Goal: Task Accomplishment & Management: Manage account settings

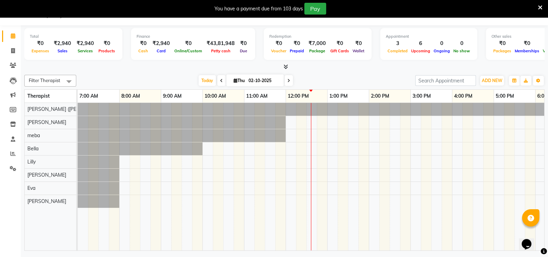
click at [539, 7] on icon at bounding box center [540, 8] width 5 height 6
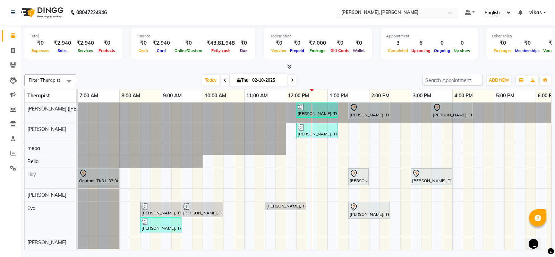
click at [345, 10] on input "text" at bounding box center [390, 13] width 101 height 7
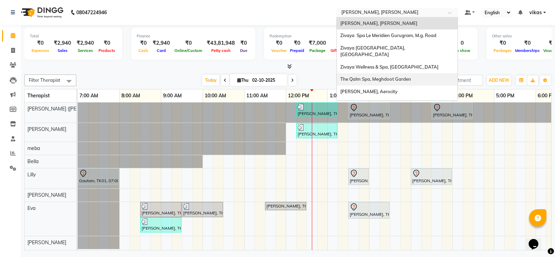
click at [388, 76] on span "The Qalm Spa, Meghdoot Garden" at bounding box center [375, 79] width 71 height 6
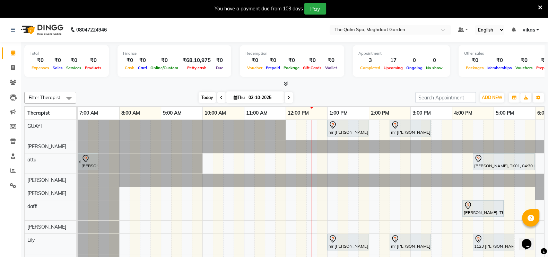
click at [203, 96] on span "Today" at bounding box center [207, 97] width 17 height 11
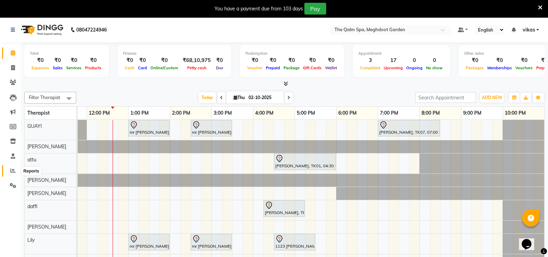
click at [10, 171] on icon at bounding box center [12, 170] width 5 height 5
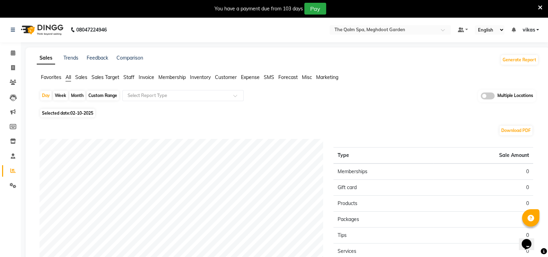
click at [75, 111] on span "02-10-2025" at bounding box center [81, 113] width 23 height 5
select select "10"
select select "2025"
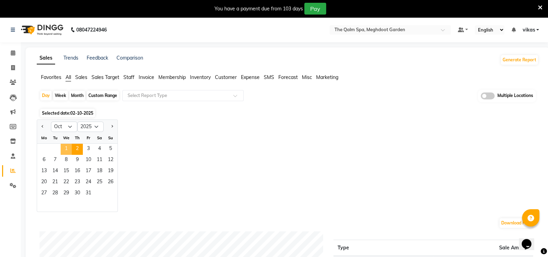
click at [66, 147] on span "1" at bounding box center [66, 149] width 11 height 11
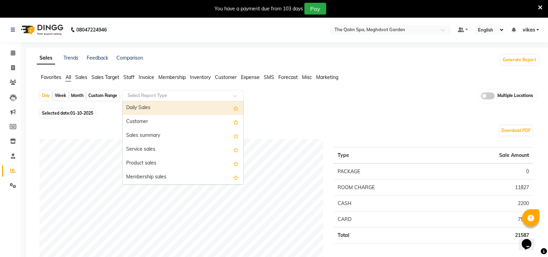
click at [174, 97] on input "text" at bounding box center [176, 95] width 100 height 7
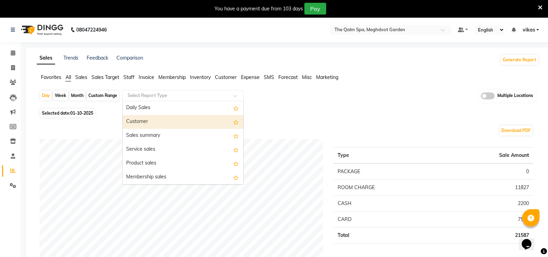
click at [177, 124] on div "Customer" at bounding box center [183, 122] width 121 height 14
select select "full_report"
select select "csv"
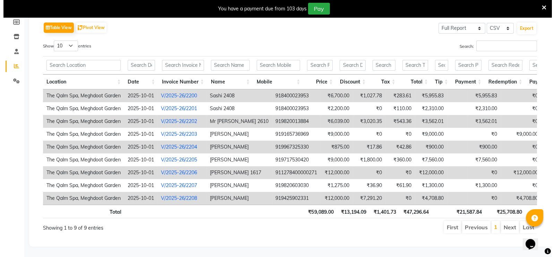
scroll to position [0, 53]
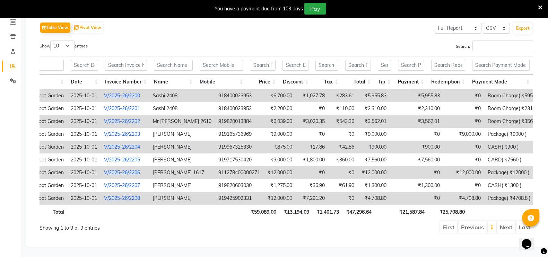
click at [128, 93] on link "V/2025-26/2200" at bounding box center [122, 96] width 36 height 6
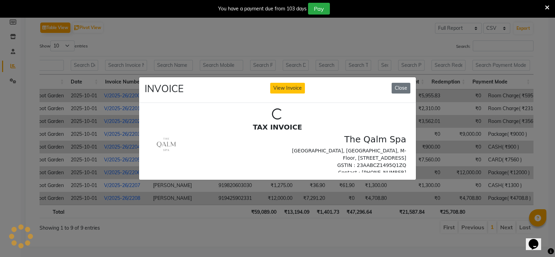
scroll to position [0, 0]
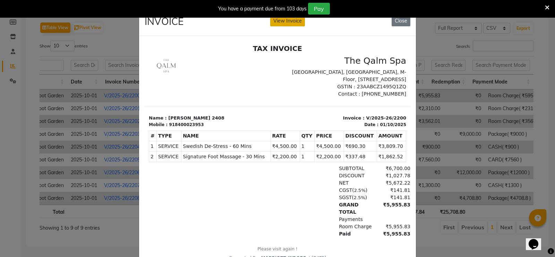
click at [291, 24] on button "View Invoice" at bounding box center [287, 21] width 35 height 11
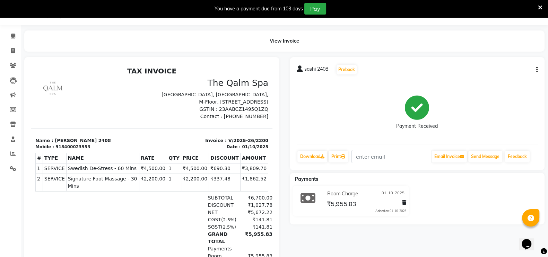
click at [537, 70] on icon "button" at bounding box center [536, 70] width 1 height 0
click at [503, 79] on div "Edit Invoice" at bounding box center [503, 78] width 48 height 9
select select "service"
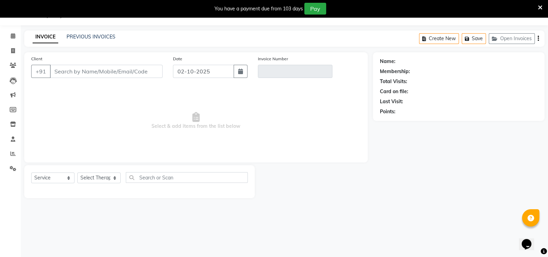
type input "8400023953"
type input "V/2025-26/2200"
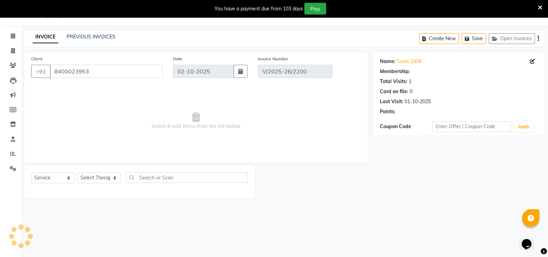
type input "01-10-2025"
select select "select"
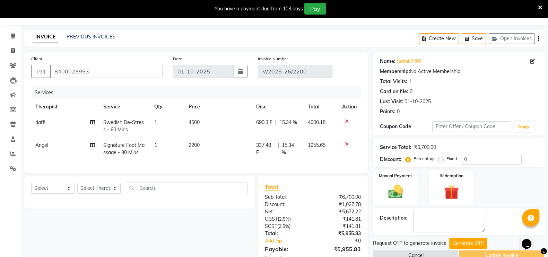
click at [41, 145] on span "Angel" at bounding box center [41, 145] width 13 height 6
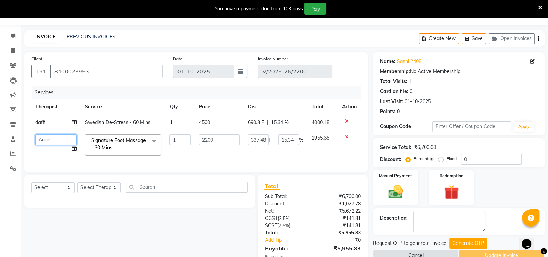
click at [43, 136] on select "Angel attu Bhavesh Joshi daffi Darshika Dongdongi Eshuhmi Eva GUAYI Iban JENETH…" at bounding box center [55, 140] width 41 height 11
select select "86833"
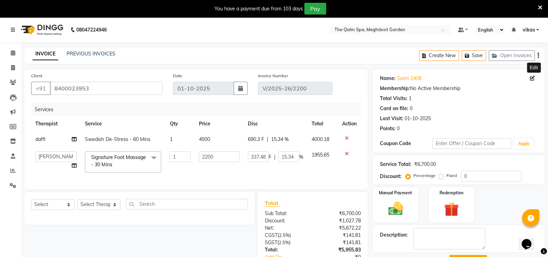
click at [531, 77] on icon at bounding box center [532, 78] width 5 height 5
select select "female"
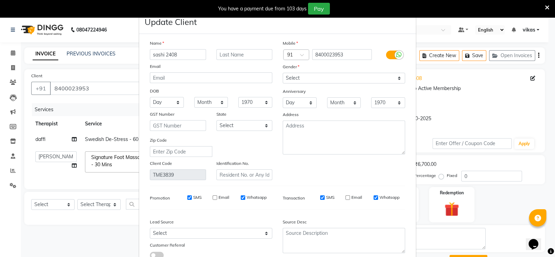
click at [321, 199] on div "SMS" at bounding box center [322, 198] width 24 height 6
click at [320, 199] on input "SMS" at bounding box center [322, 198] width 5 height 5
checkbox input "false"
click at [373, 200] on input "Whatsapp" at bounding box center [375, 198] width 5 height 5
checkbox input "false"
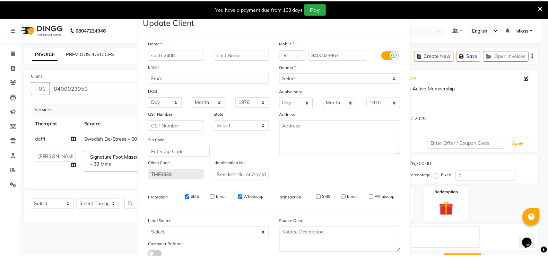
scroll to position [54, 0]
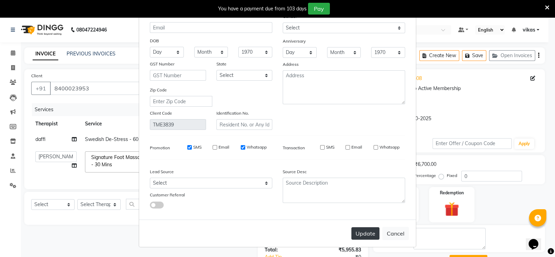
click at [361, 232] on button "Update" at bounding box center [365, 233] width 28 height 12
select select
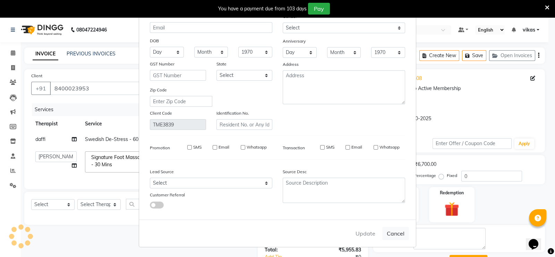
select select
checkbox input "false"
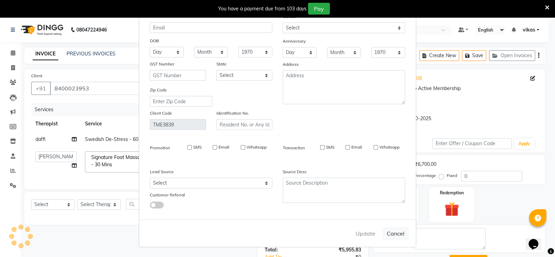
checkbox input "false"
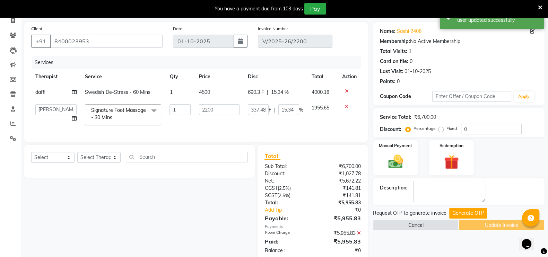
scroll to position [68, 0]
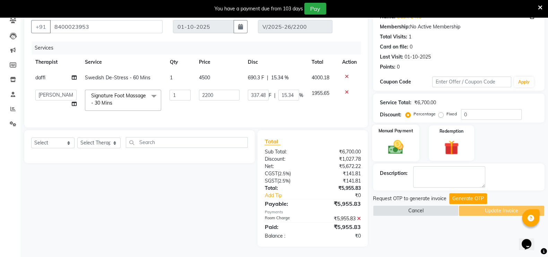
click at [407, 141] on img at bounding box center [396, 146] width 25 height 17
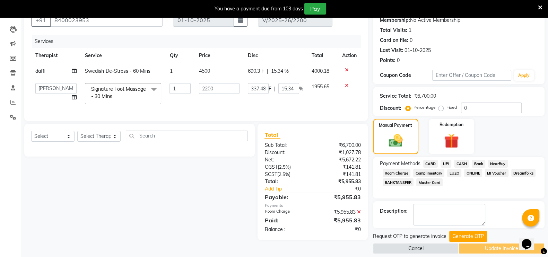
click at [406, 172] on span "Room Charge" at bounding box center [397, 173] width 28 height 8
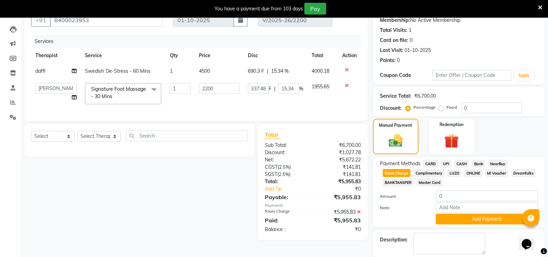
scroll to position [105, 0]
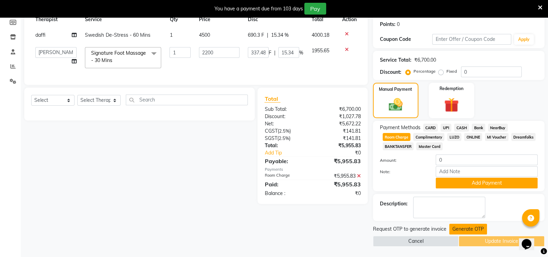
click at [459, 227] on button "Generate OTP" at bounding box center [468, 229] width 38 height 11
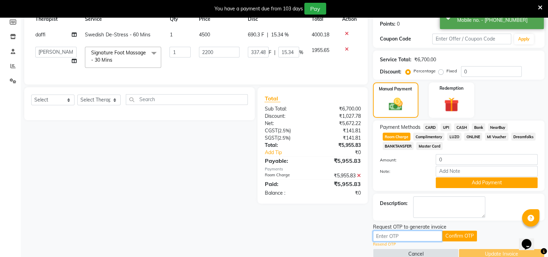
click at [386, 234] on input "Note:" at bounding box center [407, 236] width 69 height 11
paste input "5736"
type input "5736"
click at [453, 236] on button "Confirm OTP" at bounding box center [459, 236] width 35 height 11
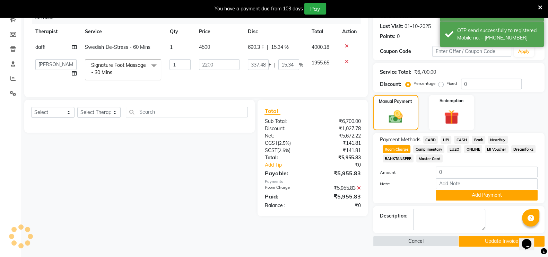
scroll to position [93, 0]
click at [480, 241] on button "Update Invoice" at bounding box center [502, 241] width 86 height 11
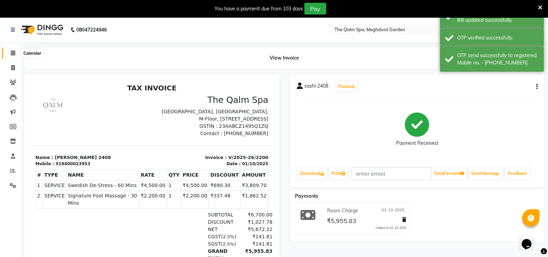
click at [16, 53] on span at bounding box center [13, 53] width 12 height 8
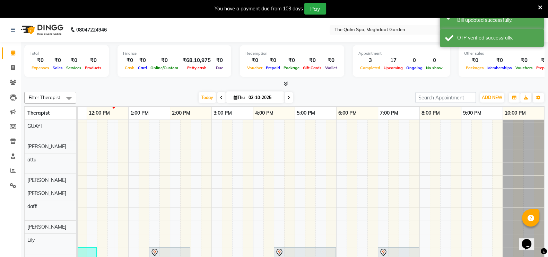
scroll to position [204, 0]
click at [217, 96] on span at bounding box center [221, 97] width 8 height 11
type input "01-10-2025"
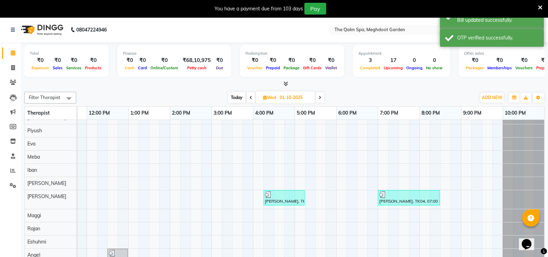
scroll to position [0, 0]
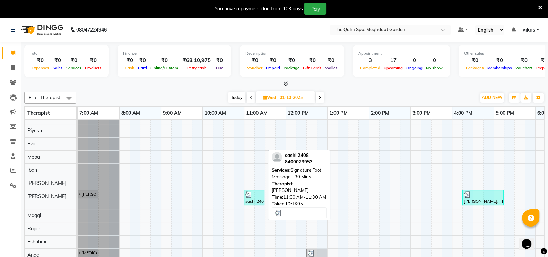
click at [258, 192] on div "sashi 2408, TK05, 11:00 AM-11:30 AM, Signature Foot Massage - 30 Mins" at bounding box center [254, 197] width 19 height 13
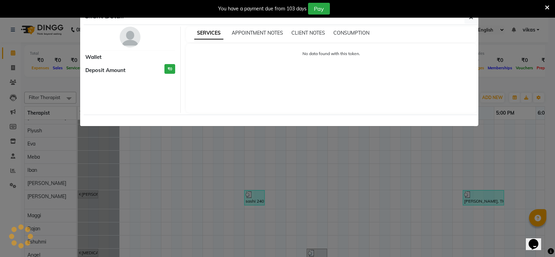
select select "3"
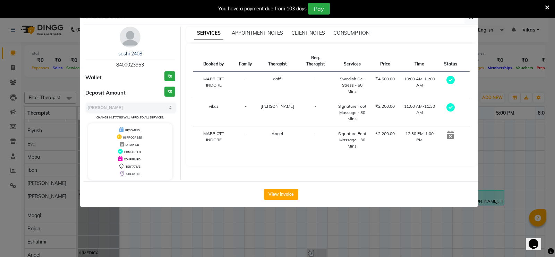
click at [342, 206] on div "Client Detail sashi 2408 8400023953 Wallet ₹0 Deposit Amount ₹0 Select MARK DON…" at bounding box center [277, 109] width 395 height 198
click at [494, 42] on ngb-modal-window "Client Detail sashi 2408 8400023953 Wallet ₹0 Deposit Amount ₹0 Select MARK DON…" at bounding box center [277, 128] width 555 height 257
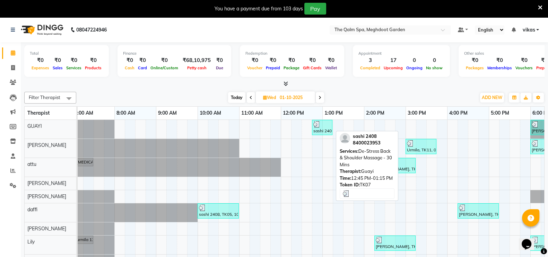
click at [322, 129] on div "sashi 2408, TK07, 12:45 PM-01:15 PM, De-Stress Back & Shoulder Massage - 30 Mins" at bounding box center [322, 127] width 19 height 13
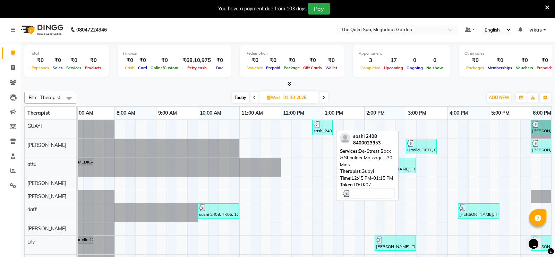
select select "3"
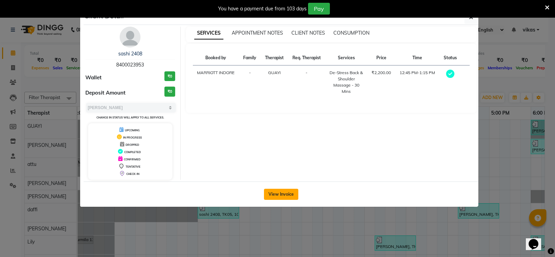
click at [286, 193] on button "View Invoice" at bounding box center [281, 194] width 34 height 11
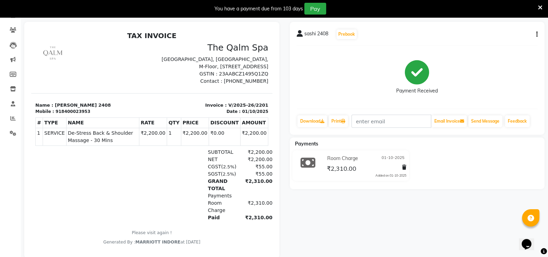
click at [537, 34] on div "sashi 2408 Prebook Payment Received Download Print Email Invoice Send Message F…" at bounding box center [417, 78] width 255 height 113
click at [536, 34] on button "button" at bounding box center [536, 34] width 4 height 7
click at [490, 43] on div "Edit Invoice" at bounding box center [503, 42] width 48 height 9
select select "service"
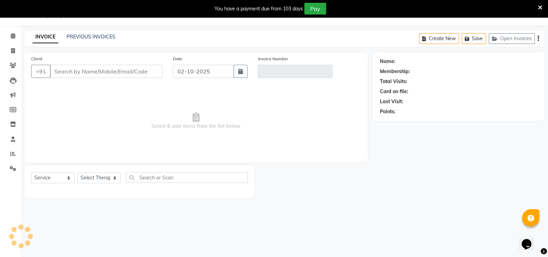
type input "8400023953"
type input "V/2025-26/2201"
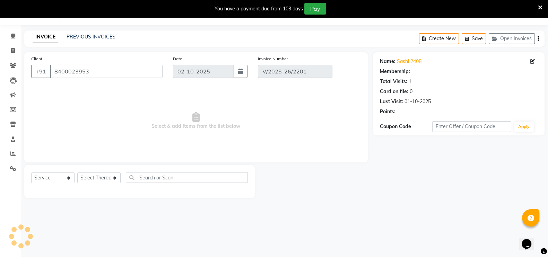
type input "01-10-2025"
select select "select"
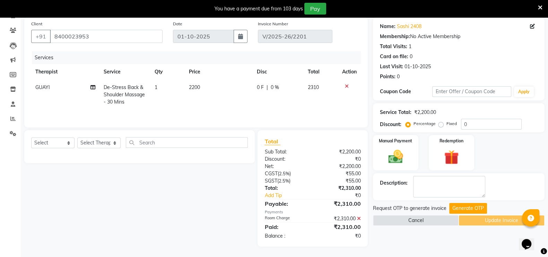
click at [359, 218] on icon at bounding box center [359, 218] width 4 height 5
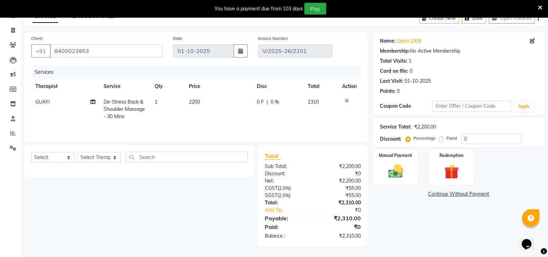
click at [447, 135] on label "Fixed" at bounding box center [452, 138] width 10 height 6
click at [440, 136] on input "Fixed" at bounding box center [442, 138] width 5 height 5
radio input "true"
click at [386, 152] on label "Manual Payment" at bounding box center [395, 155] width 35 height 7
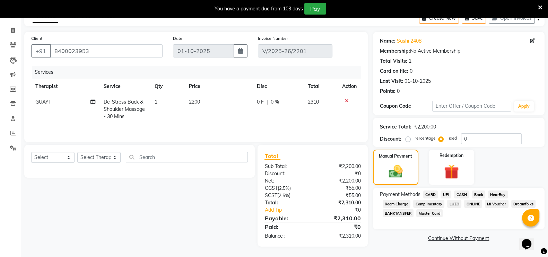
click at [407, 200] on span "Room Charge" at bounding box center [397, 204] width 28 height 8
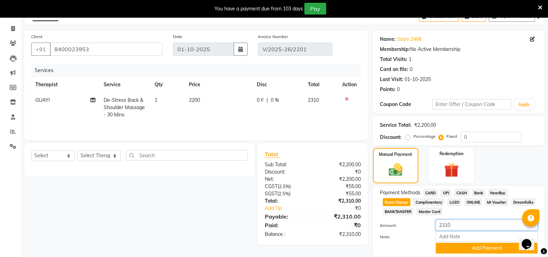
click at [456, 223] on input "2310" at bounding box center [487, 225] width 102 height 11
type input "23"
click at [456, 223] on input "23" at bounding box center [487, 225] width 102 height 11
click at [456, 223] on input "number" at bounding box center [487, 225] width 102 height 11
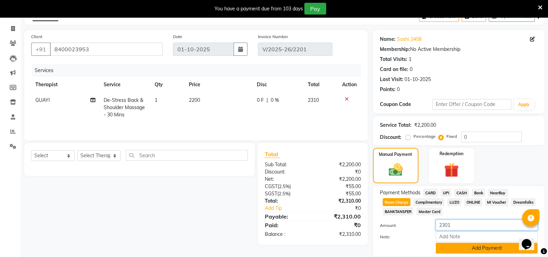
type input "2301"
click at [459, 250] on button "Add Payment" at bounding box center [487, 248] width 102 height 11
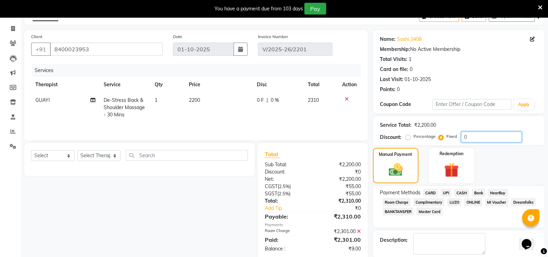
click at [466, 139] on input "0" at bounding box center [491, 137] width 61 height 11
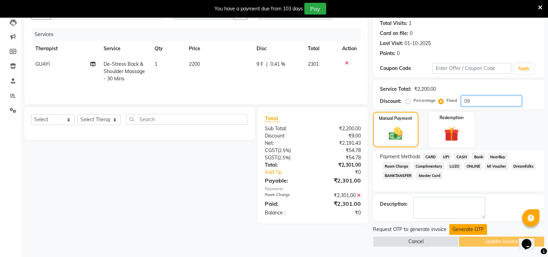
type input "09"
click at [460, 231] on button "Generate OTP" at bounding box center [468, 229] width 38 height 11
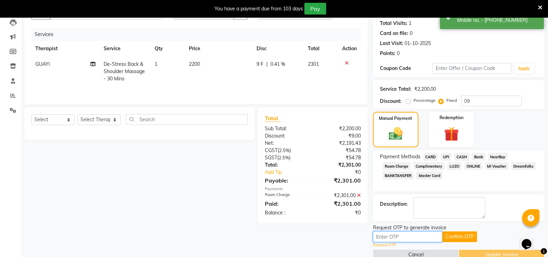
click at [420, 238] on input "text" at bounding box center [407, 237] width 69 height 11
paste input "3480"
type input "3480"
click at [457, 232] on button "Confirm OTP" at bounding box center [459, 237] width 35 height 11
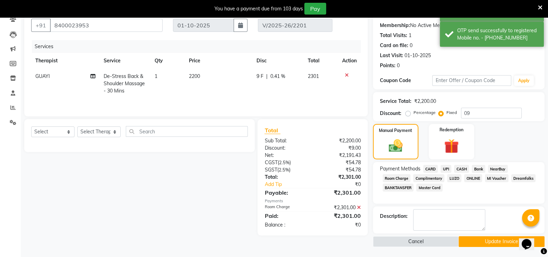
click at [469, 242] on button "Update Invoice" at bounding box center [502, 241] width 86 height 11
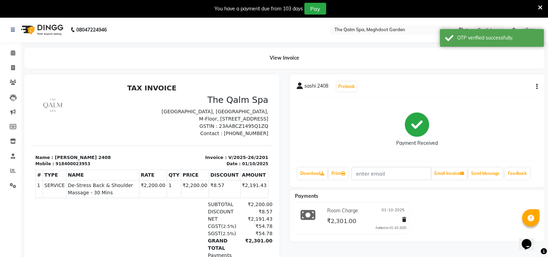
click at [539, 5] on icon at bounding box center [540, 8] width 5 height 6
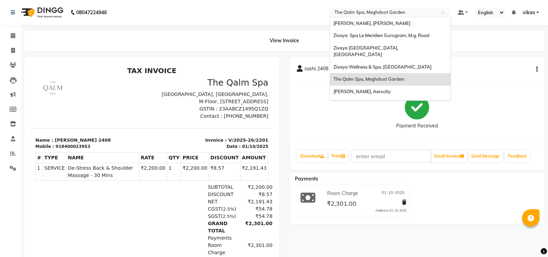
click at [343, 12] on input "text" at bounding box center [383, 13] width 101 height 7
click at [358, 19] on div "[PERSON_NAME], [PERSON_NAME]" at bounding box center [390, 23] width 121 height 12
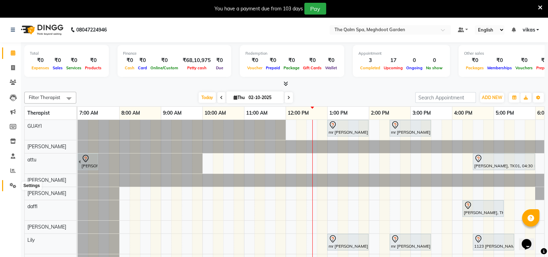
click at [14, 183] on icon at bounding box center [13, 185] width 7 height 5
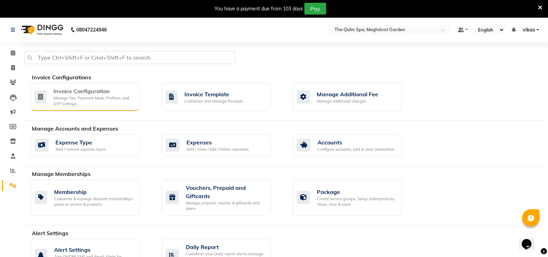
click at [84, 98] on div "Manage Tax, Payment Mode, Prefixes, and OTP Settings" at bounding box center [93, 100] width 80 height 11
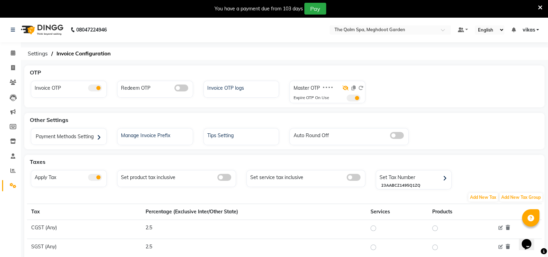
click at [345, 86] on icon at bounding box center [346, 88] width 6 height 5
click at [353, 88] on icon at bounding box center [354, 88] width 4 height 5
click at [363, 87] on icon at bounding box center [361, 88] width 5 height 5
click at [352, 87] on icon at bounding box center [354, 88] width 4 height 5
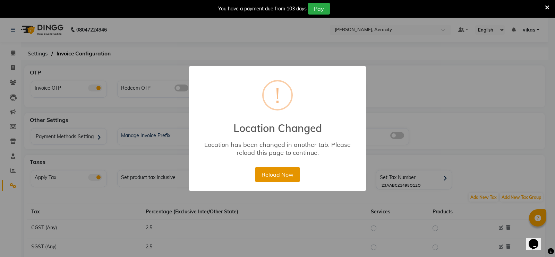
click at [265, 179] on button "Reload Now" at bounding box center [277, 174] width 44 height 15
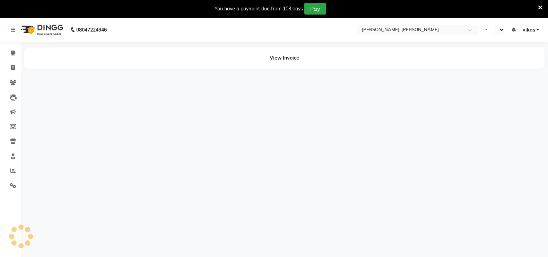
select select "en"
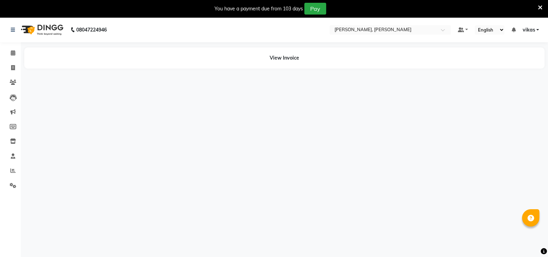
click at [542, 6] on icon at bounding box center [540, 8] width 5 height 6
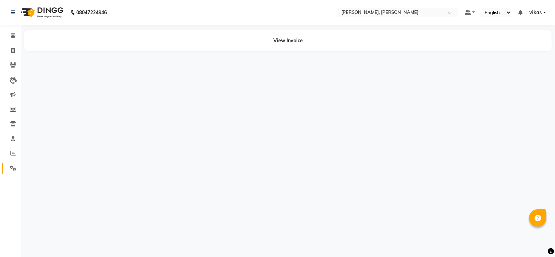
click at [4, 171] on link "Settings" at bounding box center [10, 168] width 17 height 11
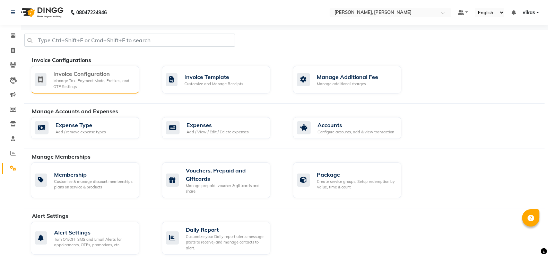
click at [58, 80] on div "Manage Tax, Payment Mode, Prefixes, and OTP Settings" at bounding box center [93, 83] width 80 height 11
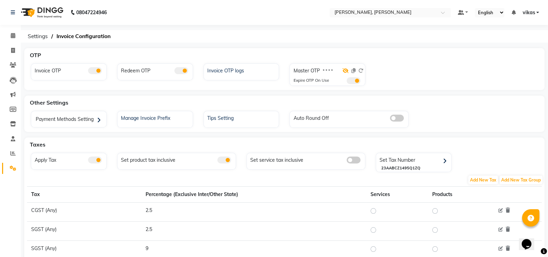
click at [347, 71] on icon at bounding box center [346, 70] width 6 height 5
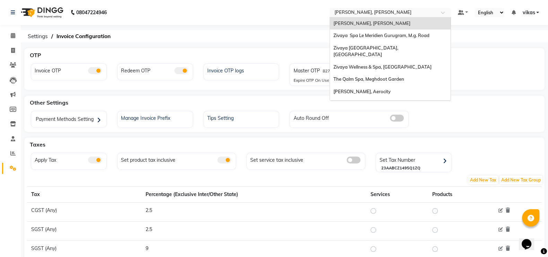
click at [348, 10] on input "text" at bounding box center [383, 13] width 101 height 7
click at [359, 89] on span "Zivaya Aloft, Aerocity" at bounding box center [362, 92] width 57 height 6
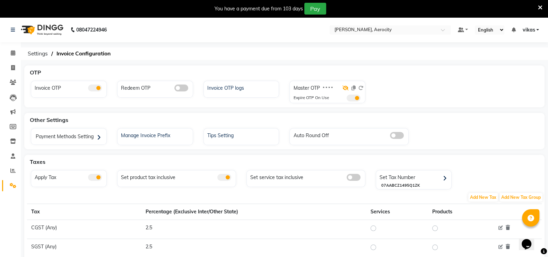
click at [347, 87] on icon at bounding box center [346, 88] width 6 height 5
click at [233, 86] on div "Invoice OTP logs" at bounding box center [243, 87] width 74 height 9
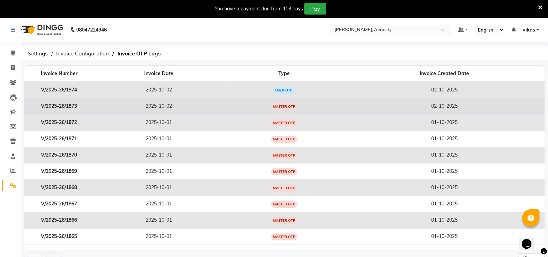
scroll to position [21, 0]
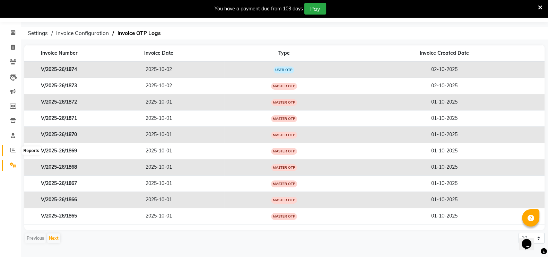
click at [12, 149] on icon at bounding box center [12, 150] width 5 height 5
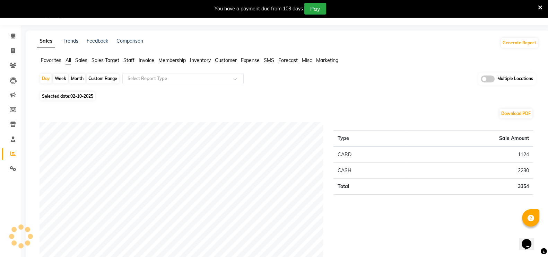
scroll to position [21, 0]
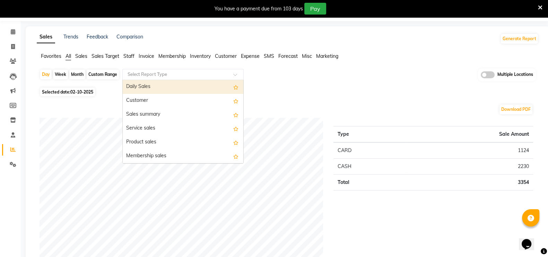
click at [147, 74] on input "text" at bounding box center [176, 74] width 100 height 7
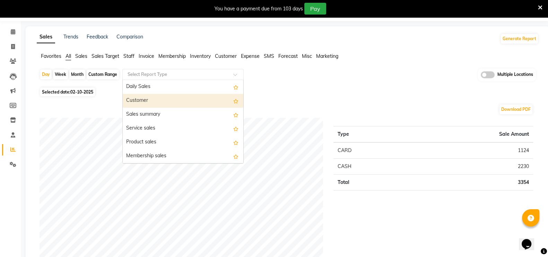
click at [148, 99] on div "Customer" at bounding box center [183, 101] width 121 height 14
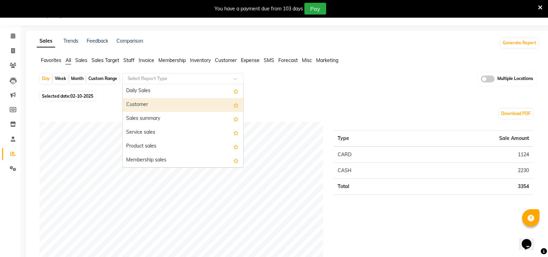
select select "full_report"
select select "csv"
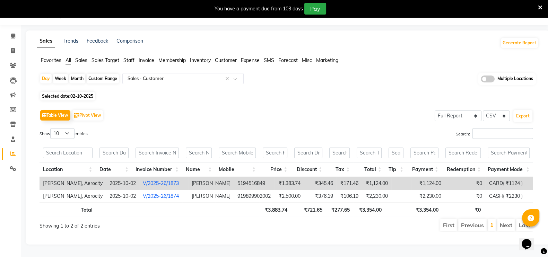
click at [83, 94] on span "02-10-2025" at bounding box center [81, 96] width 23 height 5
select select "10"
select select "2025"
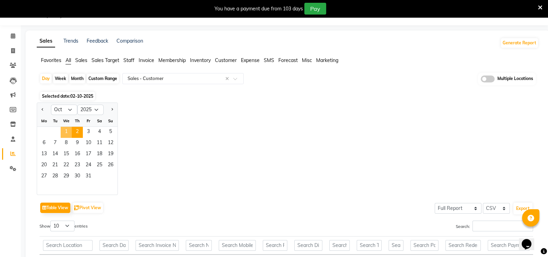
click at [66, 133] on span "1" at bounding box center [66, 132] width 11 height 11
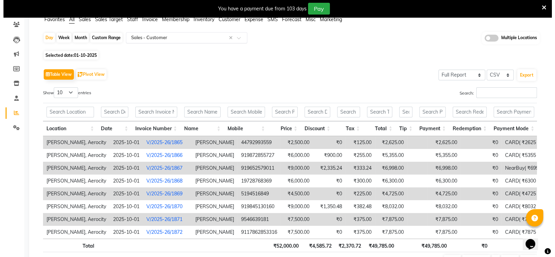
scroll to position [0, 0]
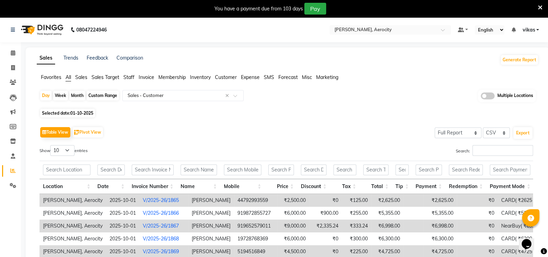
click at [541, 7] on icon at bounding box center [540, 8] width 5 height 6
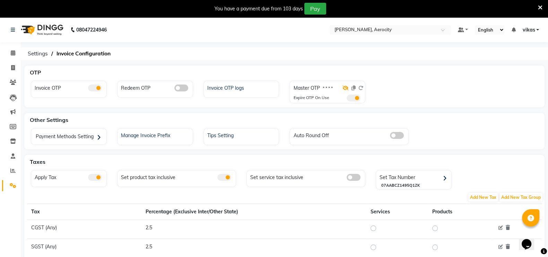
drag, startPoint x: 350, startPoint y: 89, endPoint x: 345, endPoint y: 88, distance: 5.0
click at [345, 88] on div at bounding box center [353, 90] width 21 height 10
click at [345, 88] on icon at bounding box center [346, 88] width 6 height 5
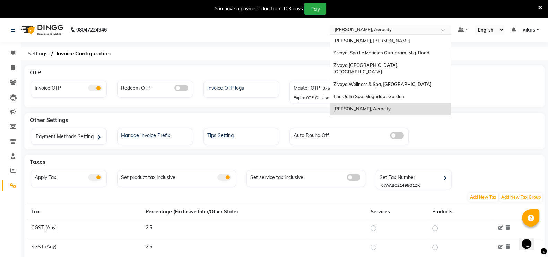
click at [362, 30] on input "text" at bounding box center [383, 30] width 101 height 7
click at [363, 39] on span "[PERSON_NAME], [PERSON_NAME]" at bounding box center [372, 41] width 77 height 6
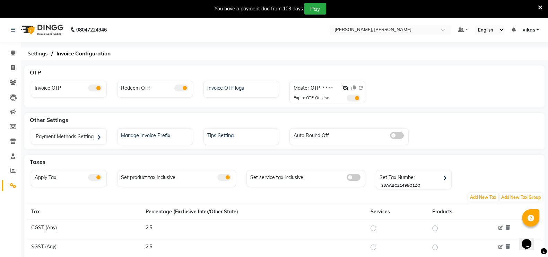
click at [0, 50] on li "Calendar" at bounding box center [10, 53] width 21 height 15
click at [17, 173] on span at bounding box center [13, 171] width 12 height 8
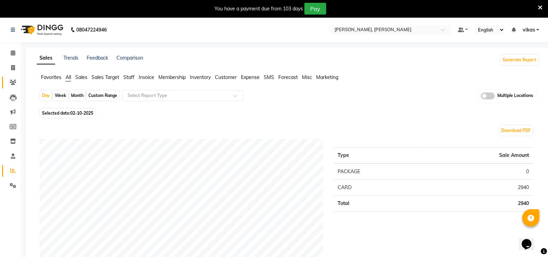
click at [17, 84] on span at bounding box center [13, 83] width 12 height 8
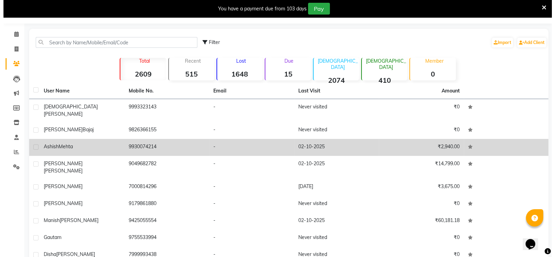
scroll to position [19, 0]
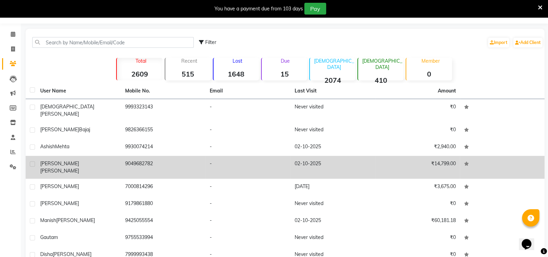
click at [171, 160] on td "9049682782" at bounding box center [163, 167] width 85 height 23
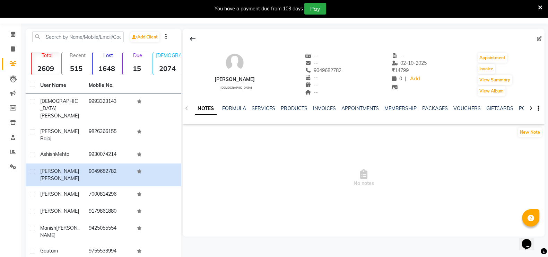
click at [460, 103] on div "NOTES FORMULA SERVICES PRODUCTS INVOICES APPOINTMENTS MEMBERSHIP PACKAGES VOUCH…" at bounding box center [364, 109] width 362 height 24
click at [431, 111] on link "PACKAGES" at bounding box center [435, 108] width 26 height 6
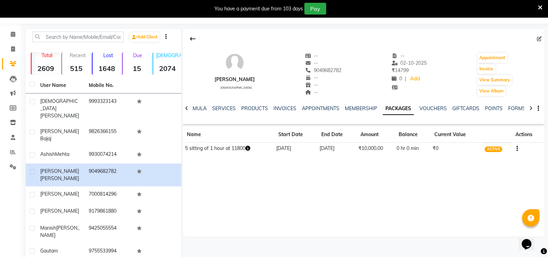
click at [514, 150] on button "button" at bounding box center [516, 148] width 4 height 7
click at [472, 139] on div "Redemption History" at bounding box center [483, 140] width 45 height 9
